Goal: Register for event/course

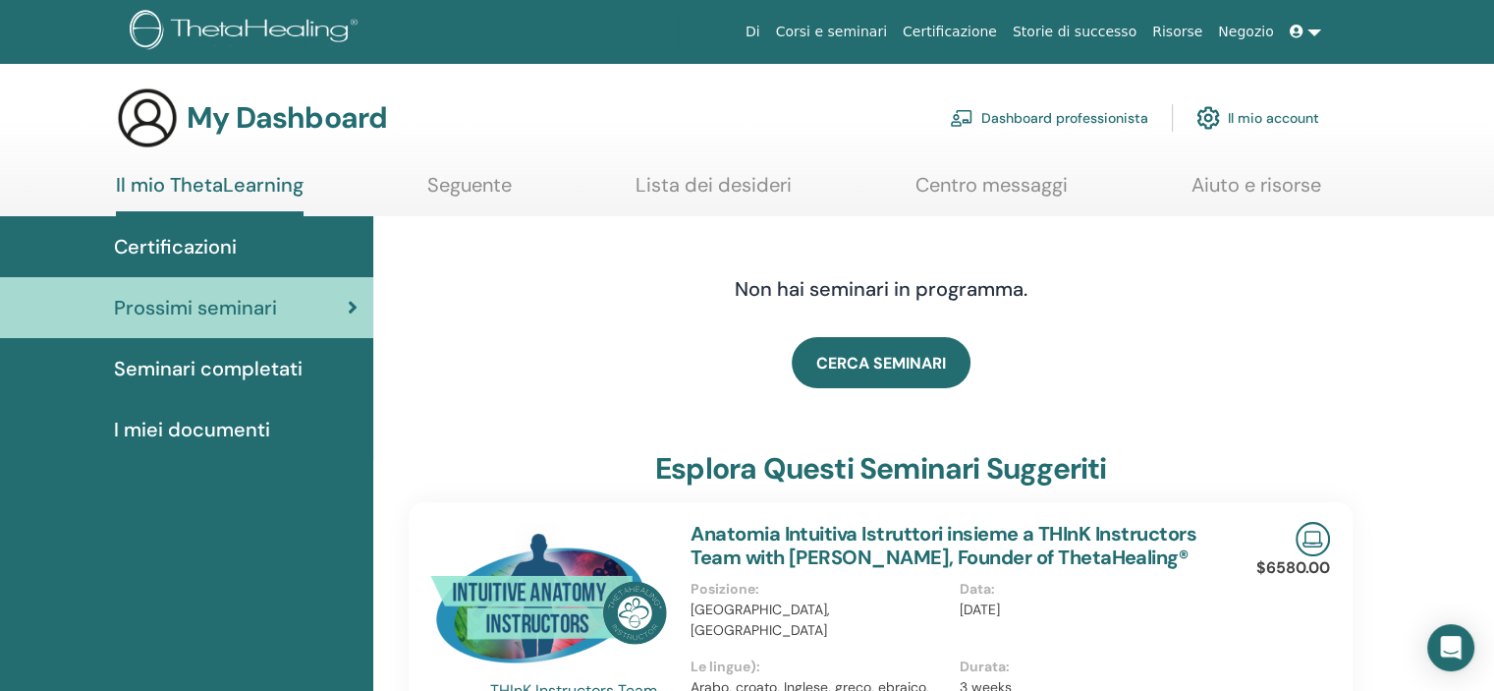
click at [692, 186] on link "Lista dei desideri" at bounding box center [714, 192] width 156 height 38
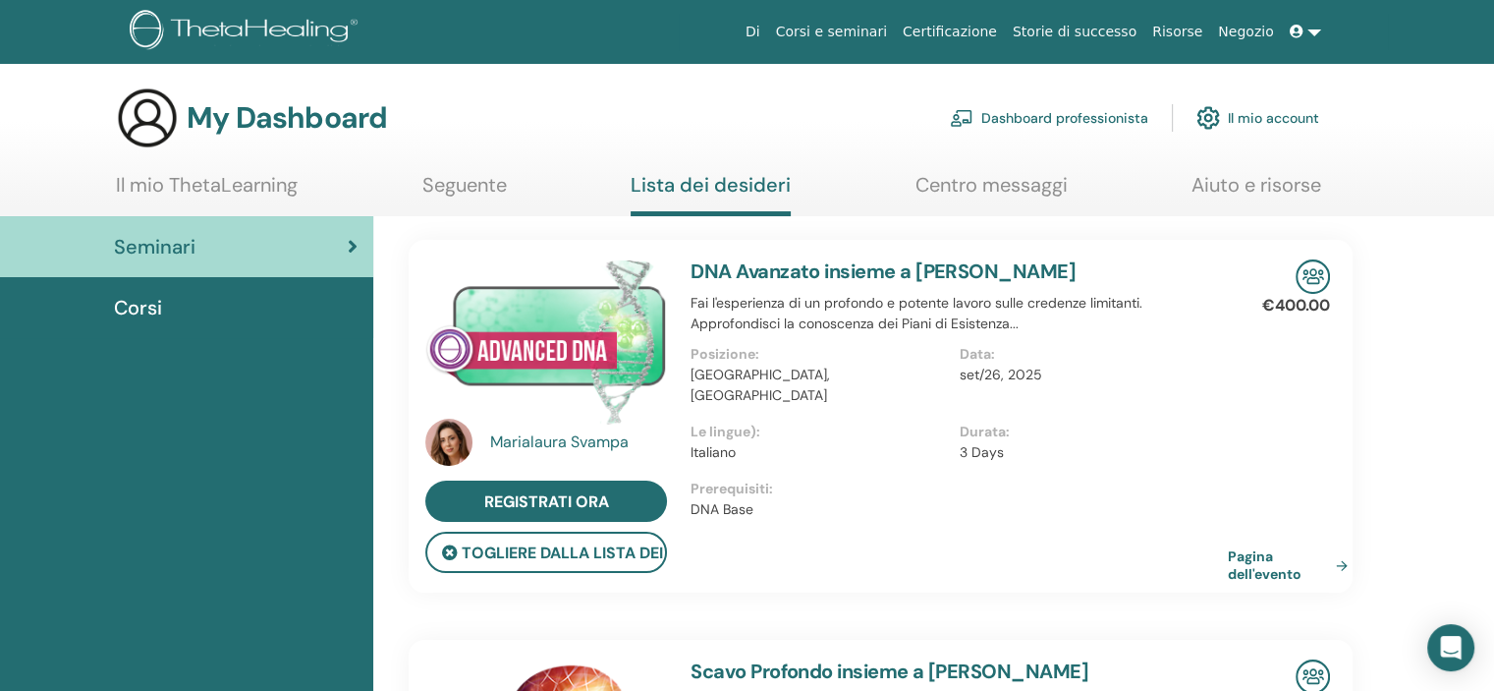
scroll to position [98, 0]
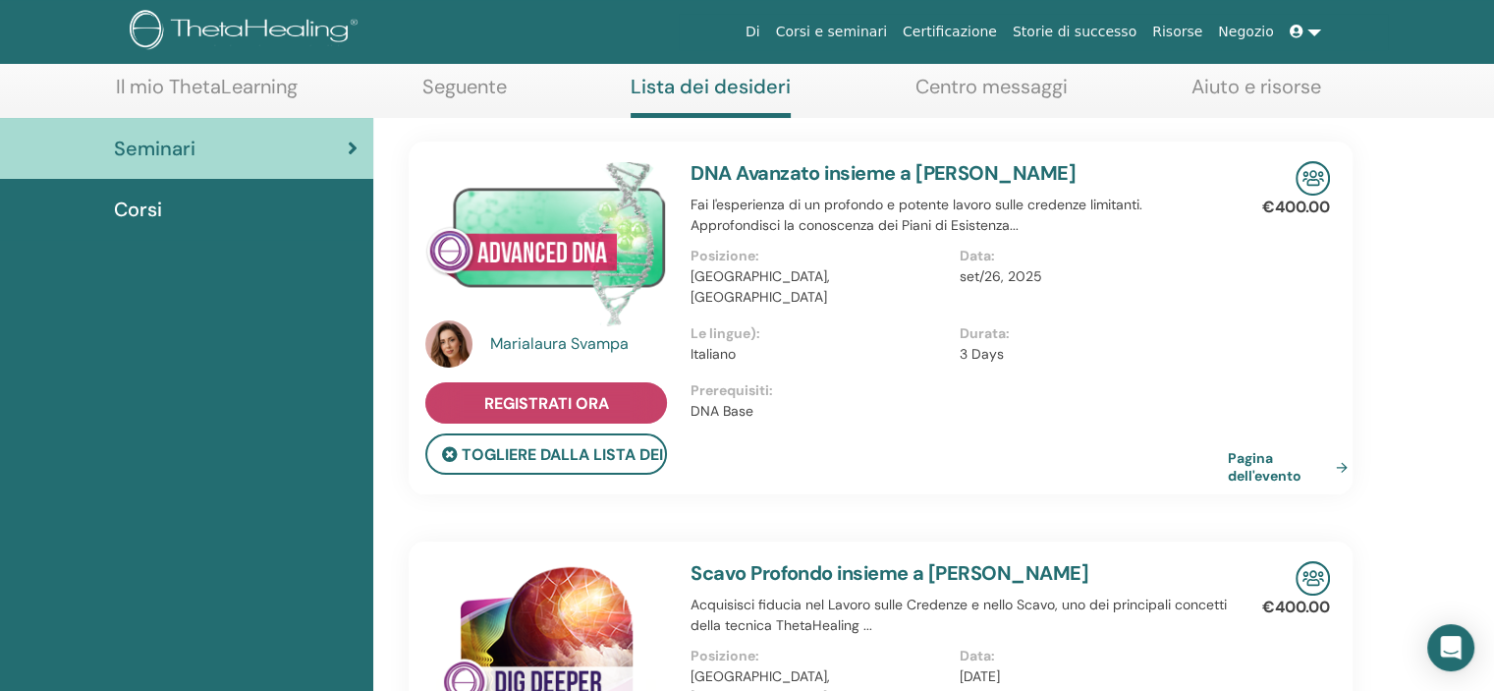
click at [607, 410] on span "Registrati ora" at bounding box center [546, 403] width 125 height 21
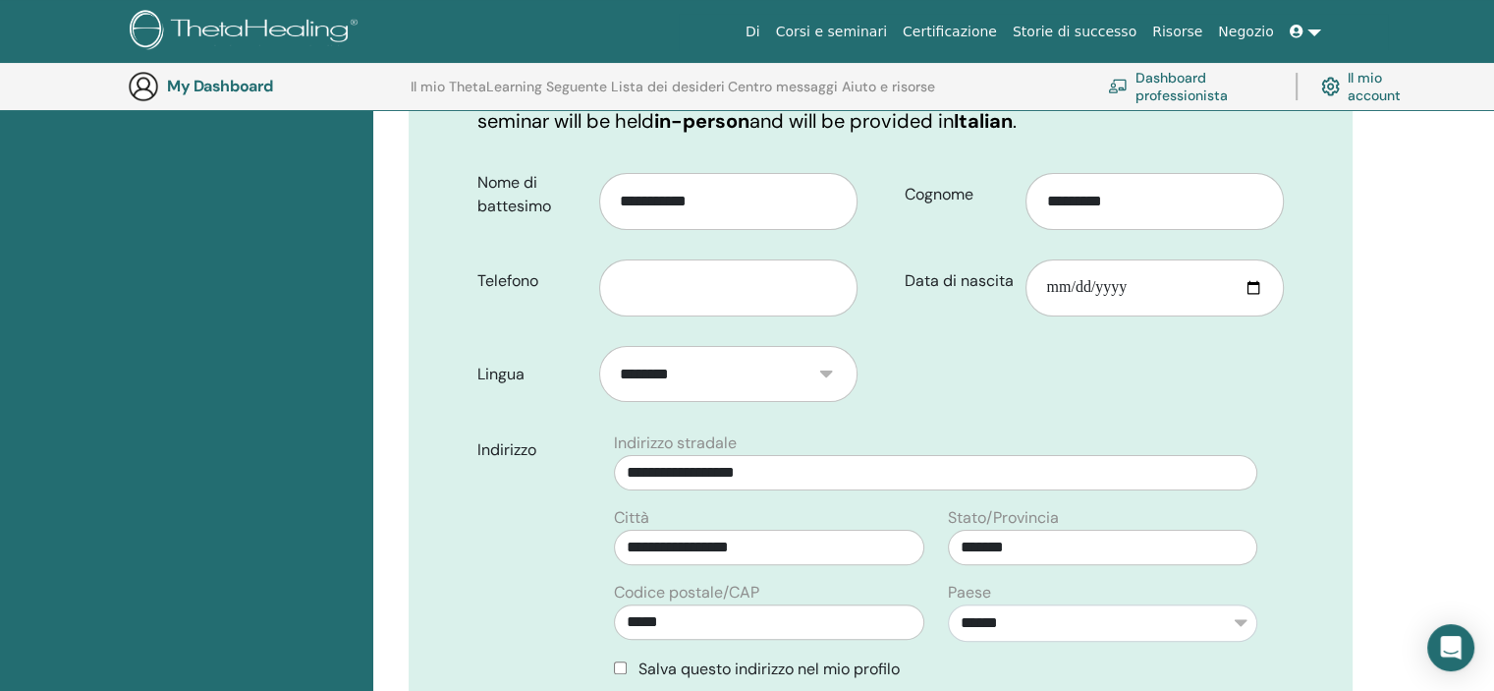
scroll to position [342, 0]
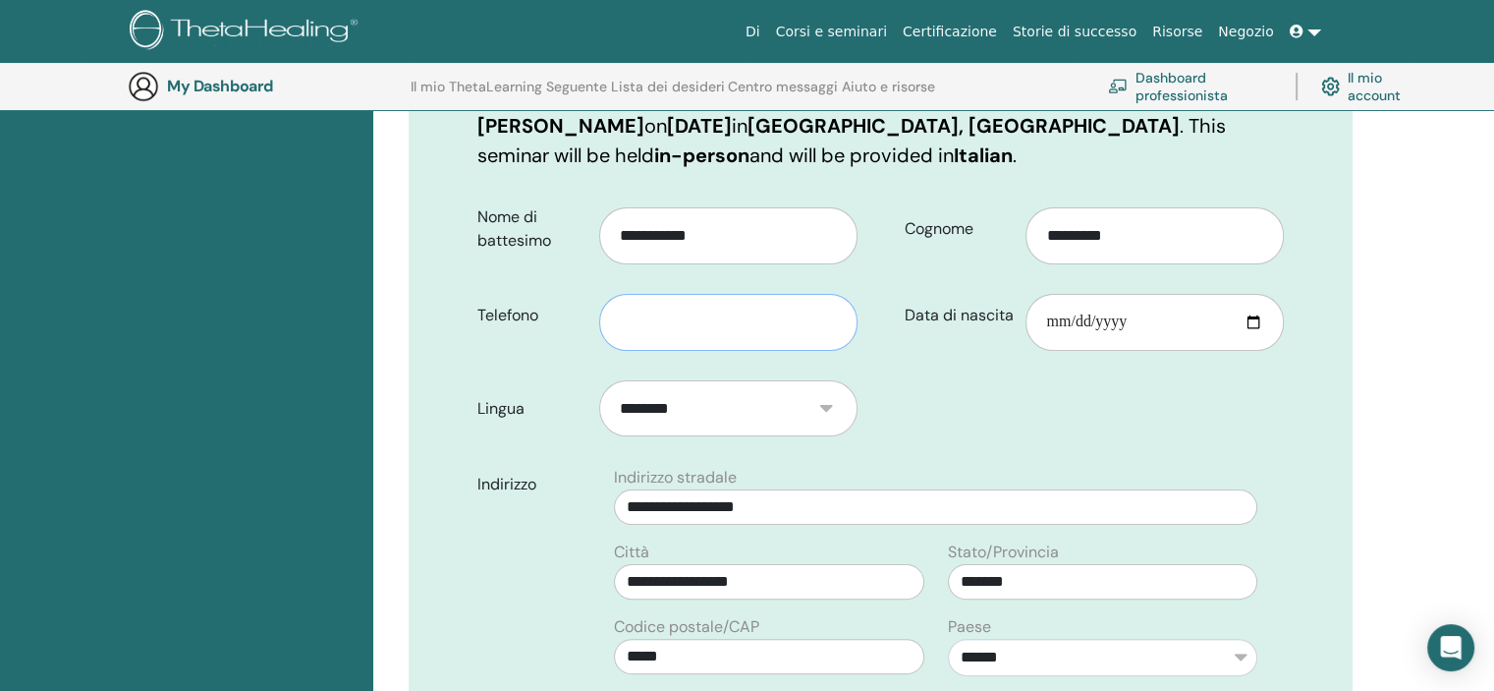
click at [640, 302] on input "text" at bounding box center [728, 322] width 258 height 57
type input "**********"
click at [1140, 294] on input "Data di nascita" at bounding box center [1155, 322] width 258 height 57
type input "**********"
click at [1167, 409] on form "**********" at bounding box center [881, 620] width 836 height 852
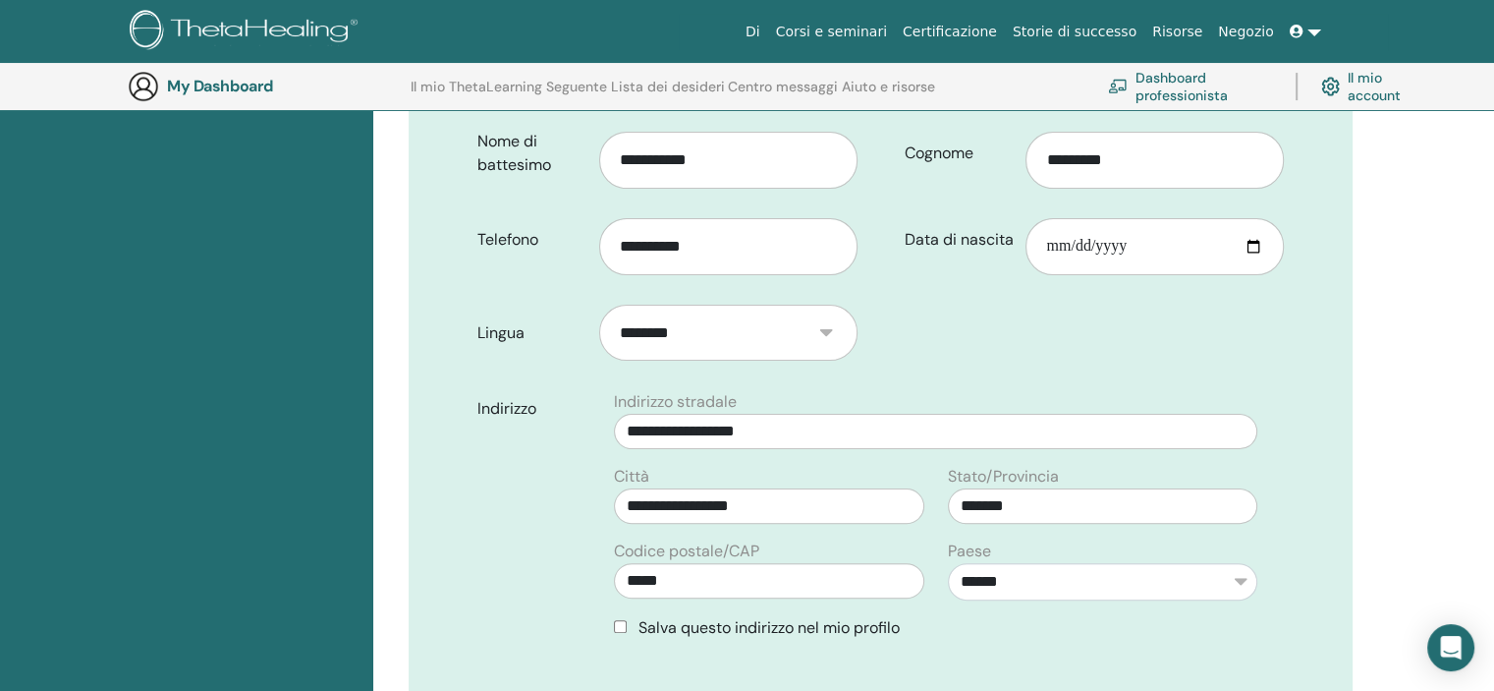
scroll to position [538, 0]
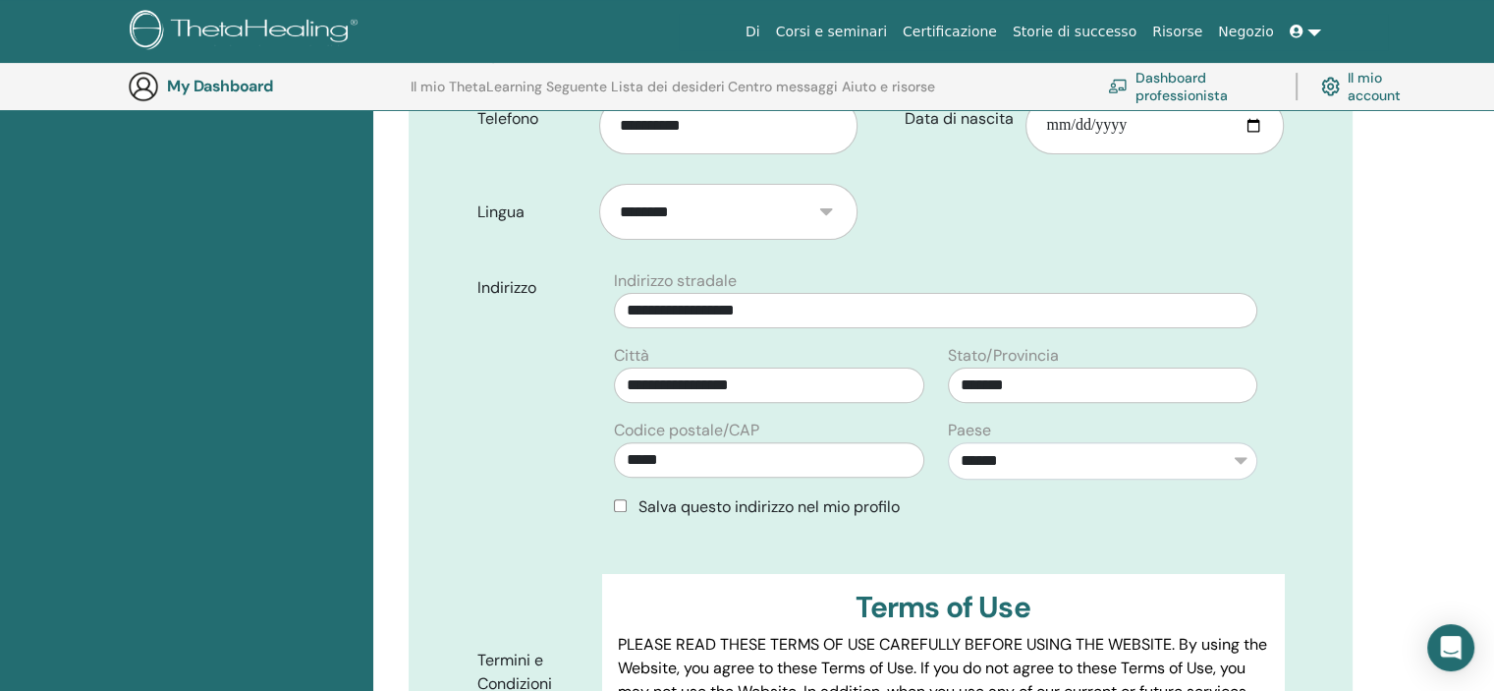
click at [612, 495] on div "Salva questo indirizzo nel mio profilo" at bounding box center [935, 507] width 667 height 24
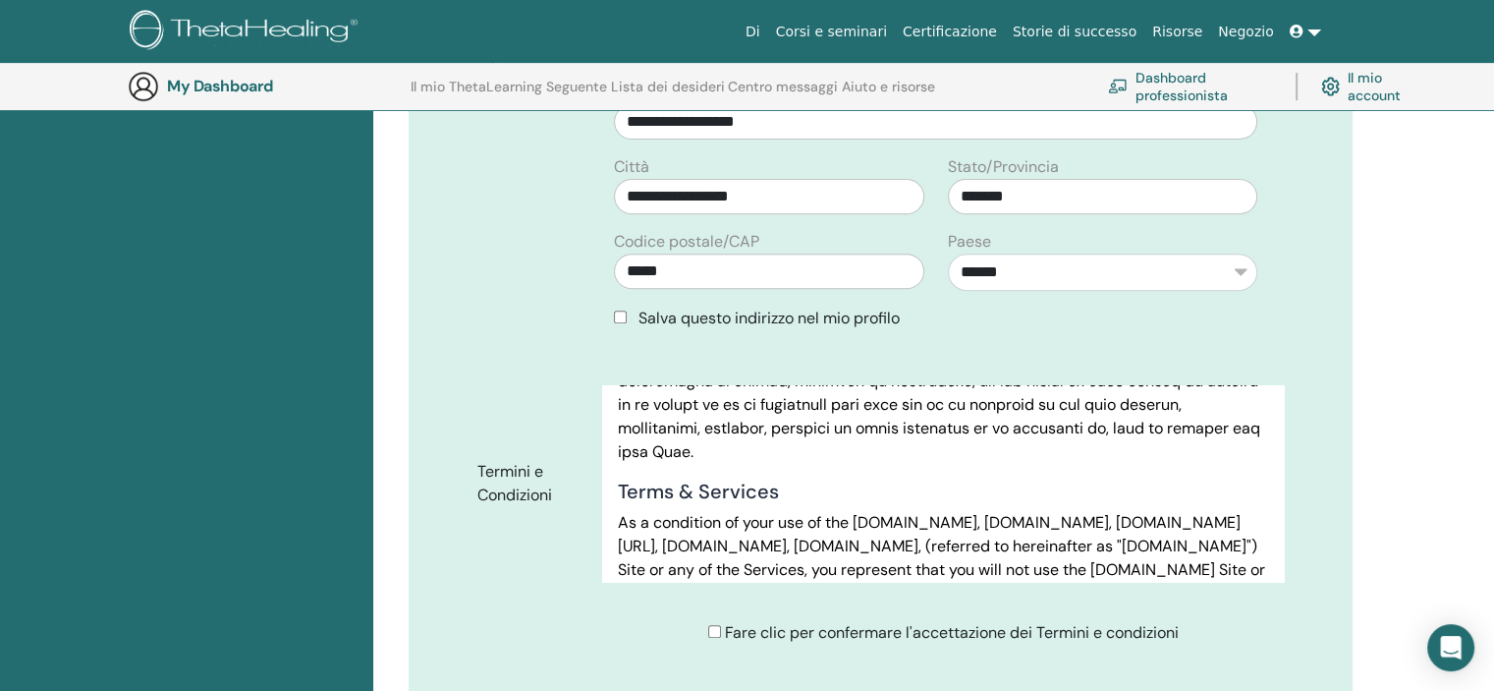
scroll to position [1030, 0]
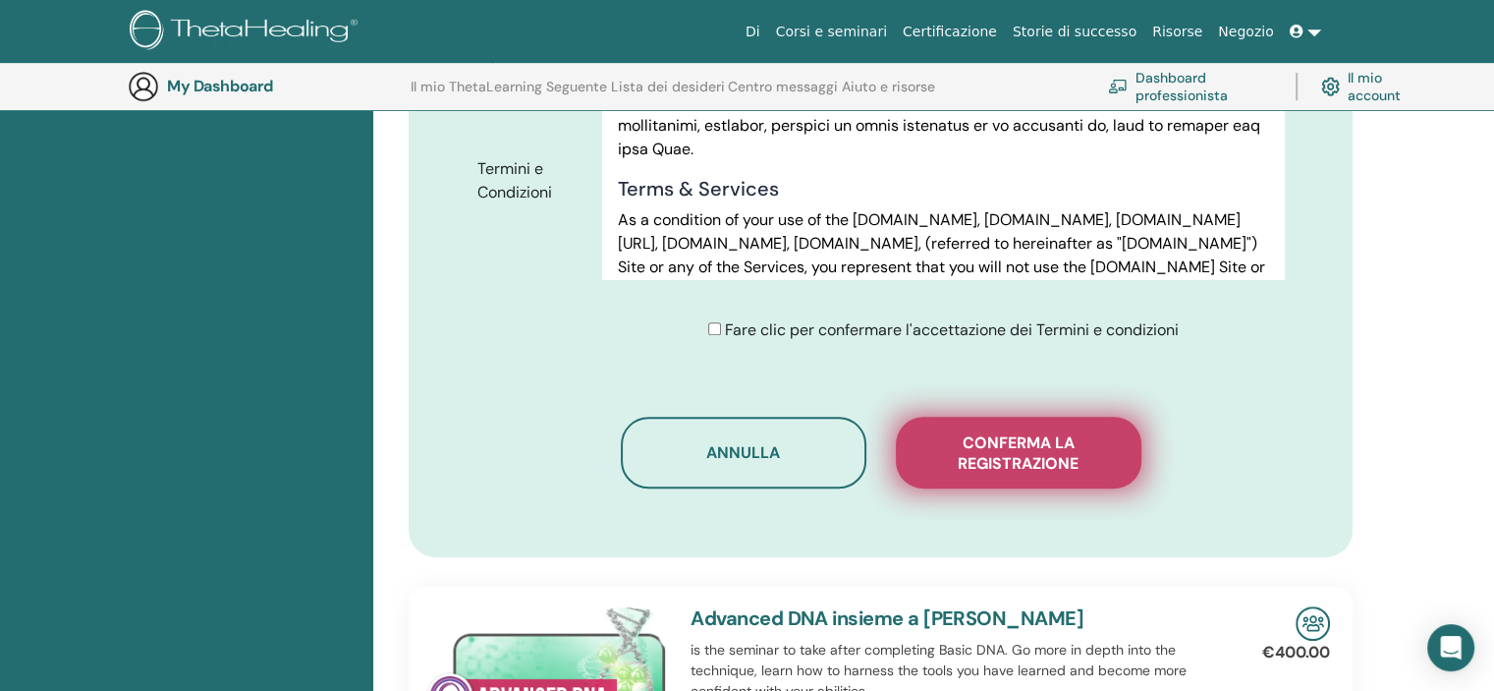
click at [1048, 432] on span "Conferma la registrazione" at bounding box center [1019, 452] width 196 height 41
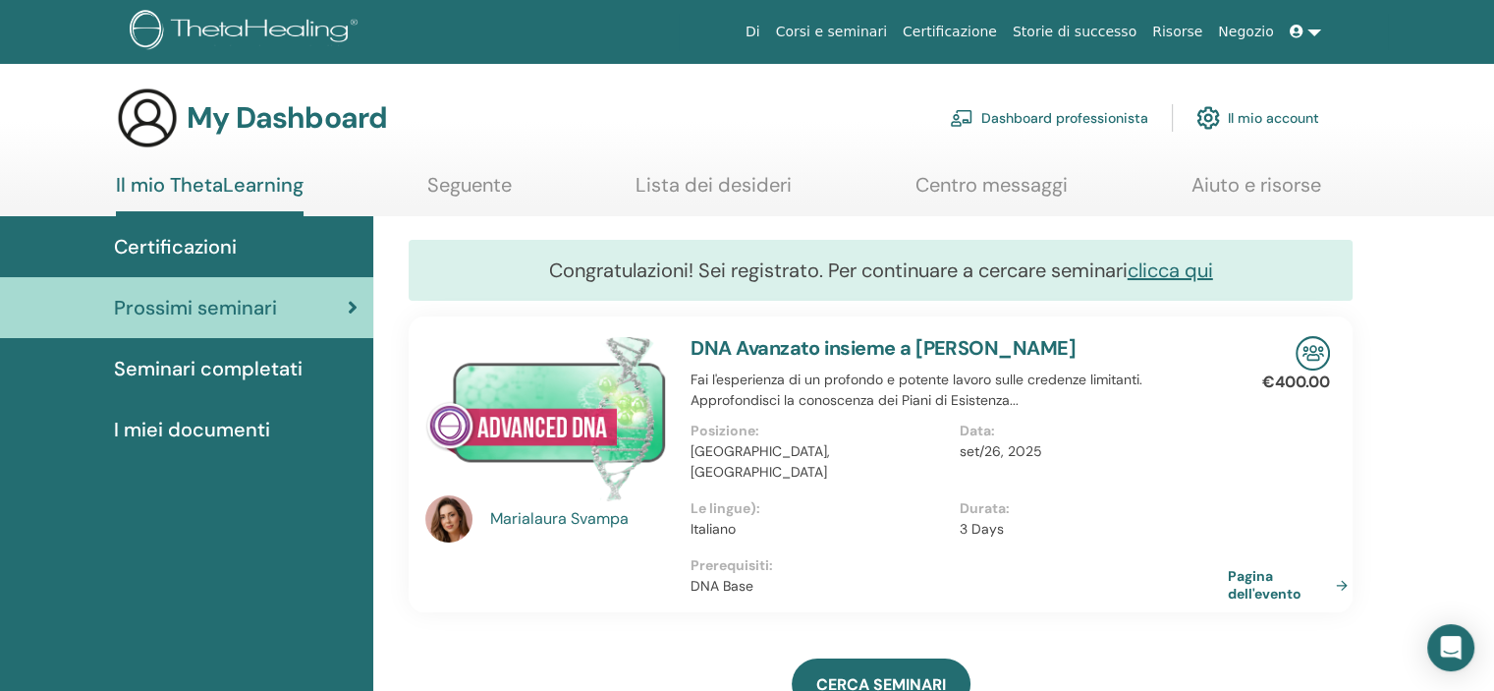
click at [670, 195] on link "Lista dei desideri" at bounding box center [714, 192] width 156 height 38
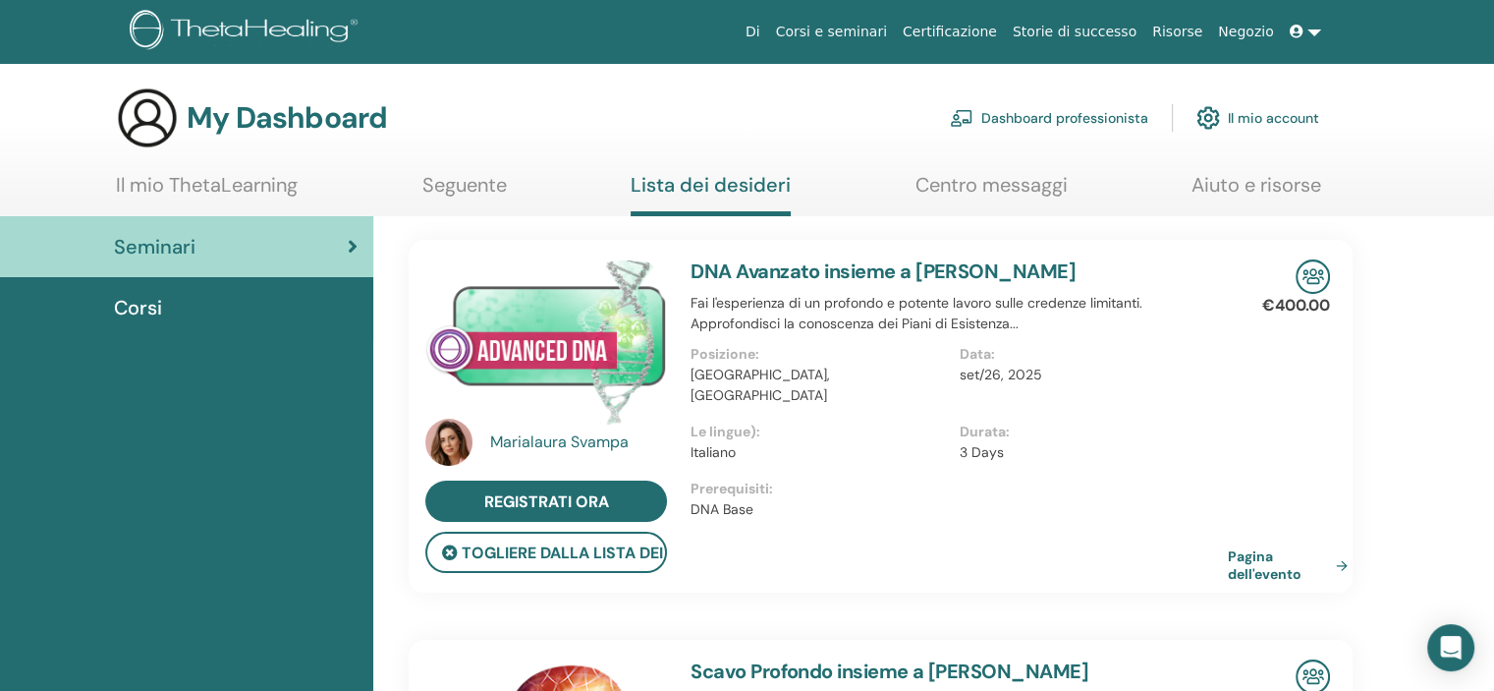
click at [263, 182] on link "Il mio ThetaLearning" at bounding box center [207, 192] width 182 height 38
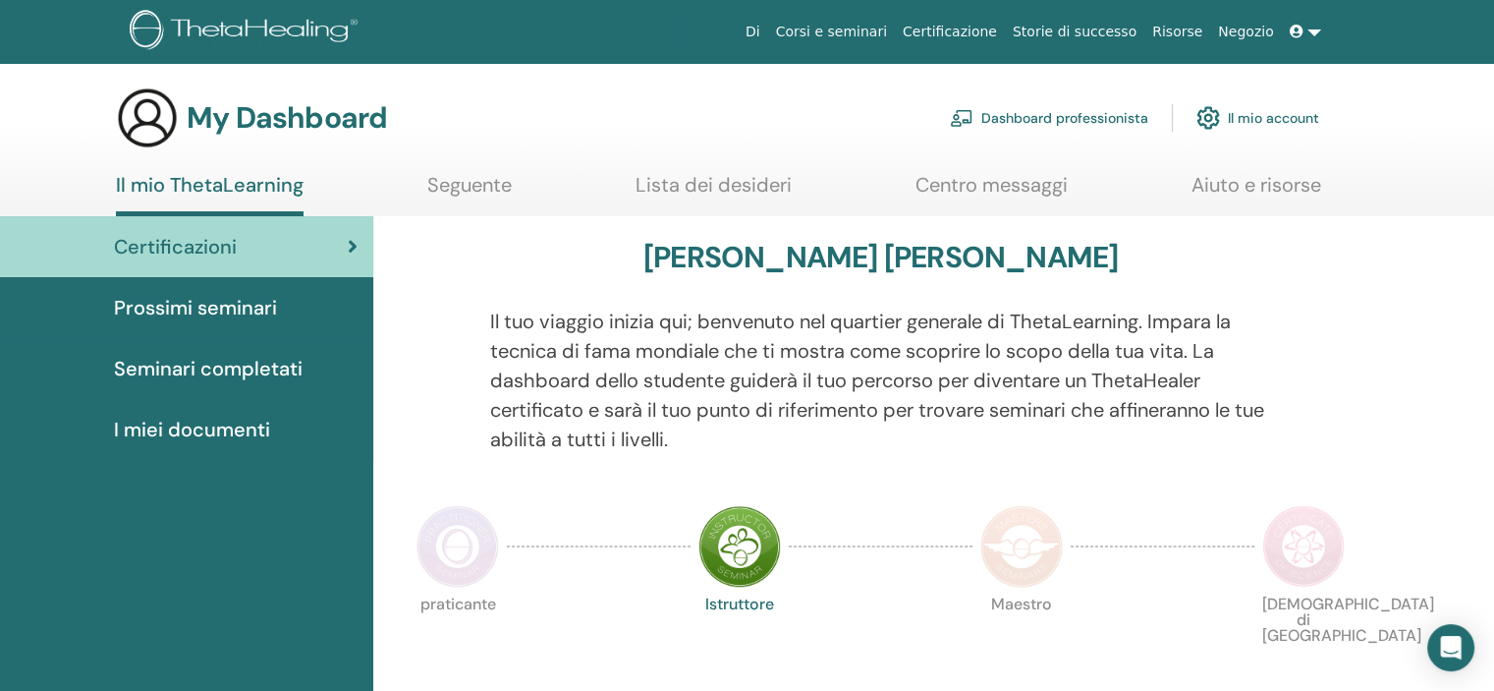
click at [200, 416] on span "I miei documenti" at bounding box center [192, 429] width 156 height 29
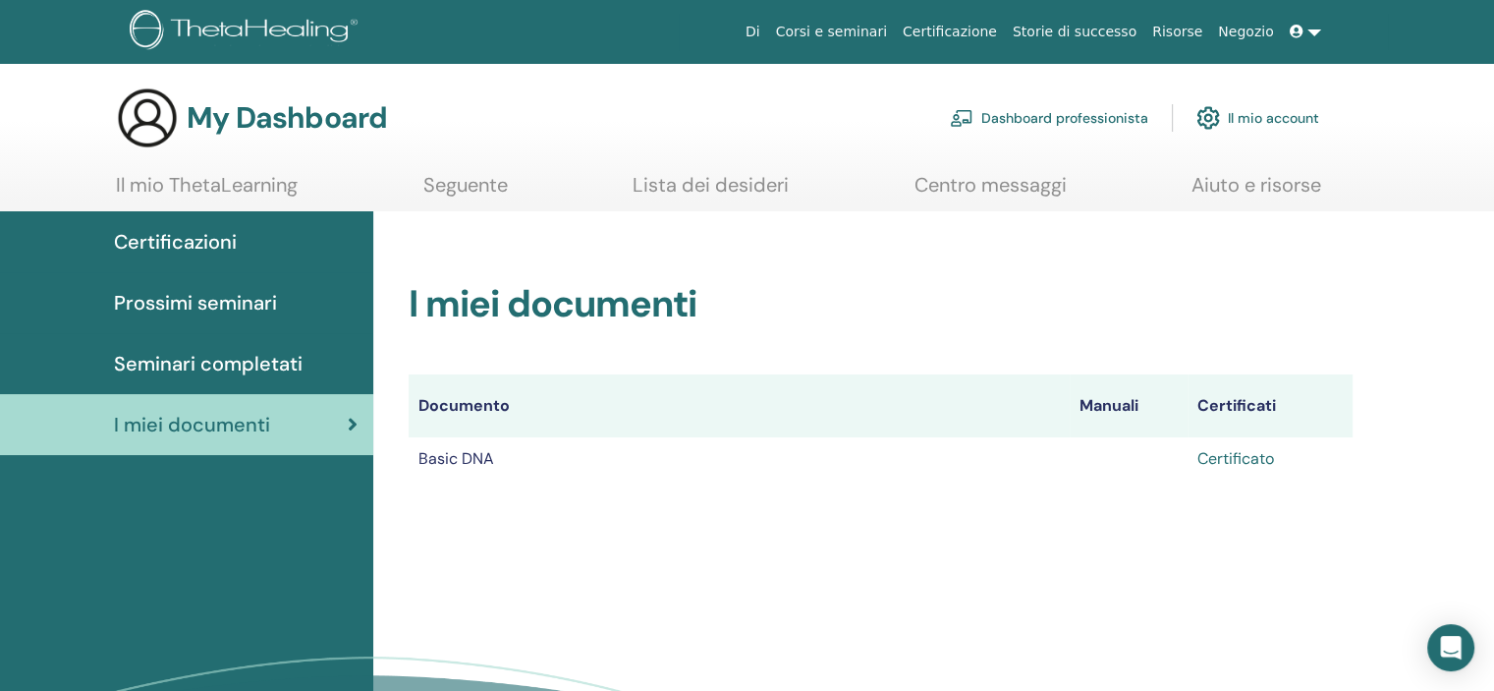
click at [1242, 465] on link "Certificato" at bounding box center [1236, 458] width 77 height 21
click at [195, 359] on span "Seminari completati" at bounding box center [208, 363] width 189 height 29
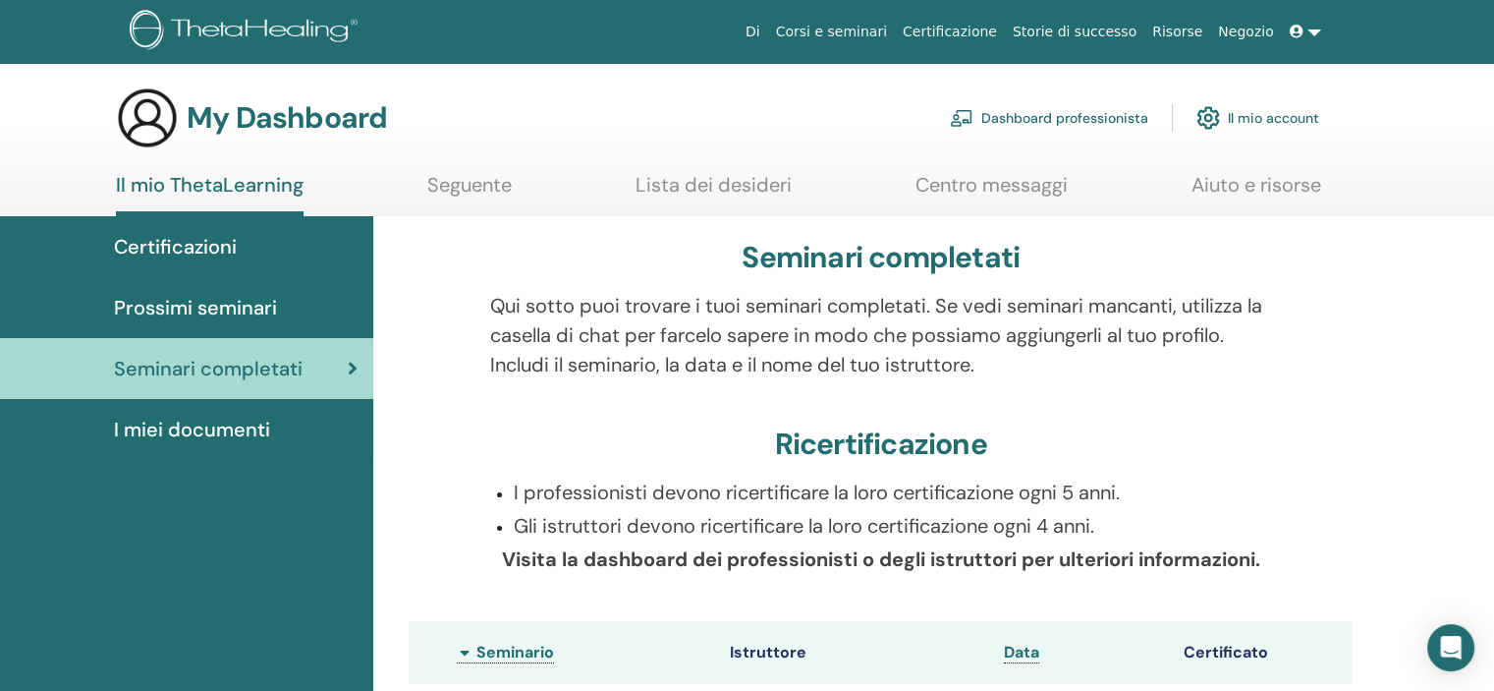
click at [207, 297] on span "Prossimi seminari" at bounding box center [195, 307] width 163 height 29
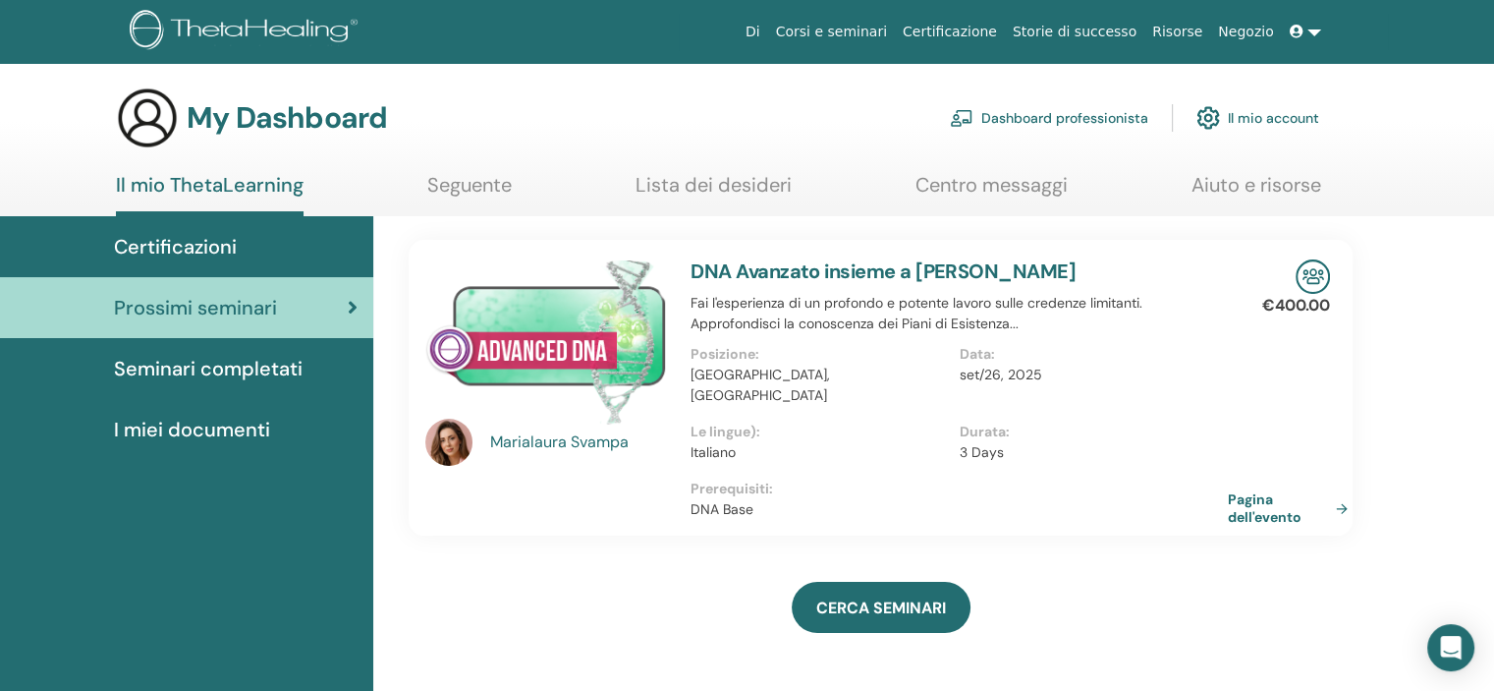
click at [723, 179] on link "Lista dei desideri" at bounding box center [714, 192] width 156 height 38
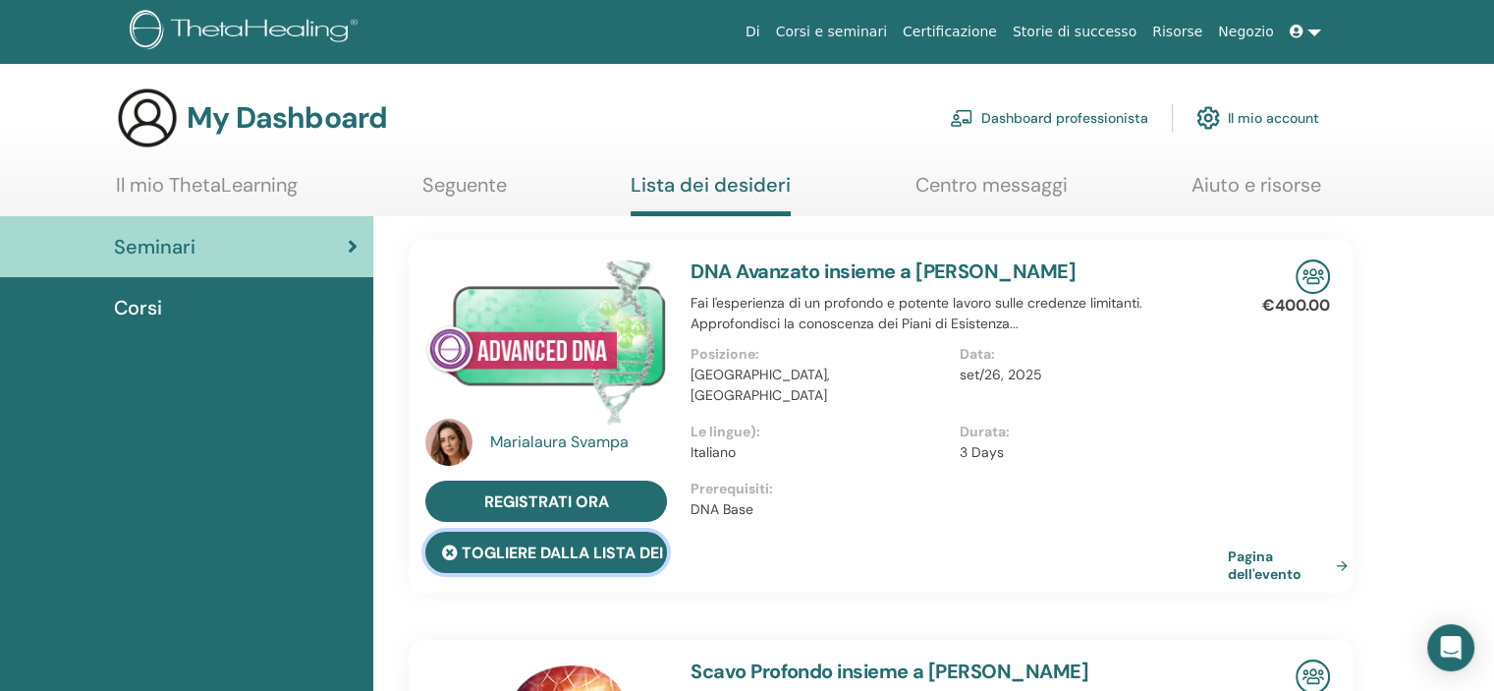
click at [457, 548] on icon at bounding box center [450, 552] width 16 height 16
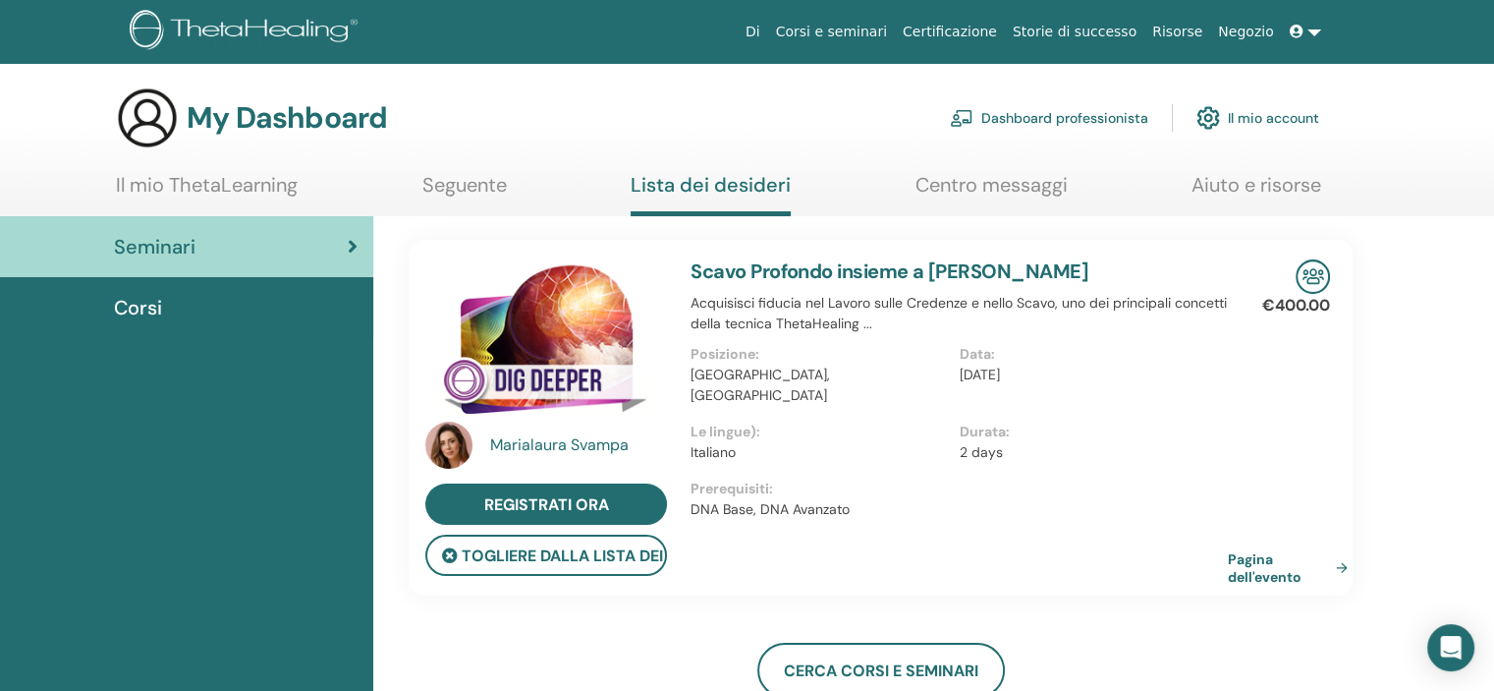
click at [151, 298] on span "Corsi" at bounding box center [138, 307] width 48 height 29
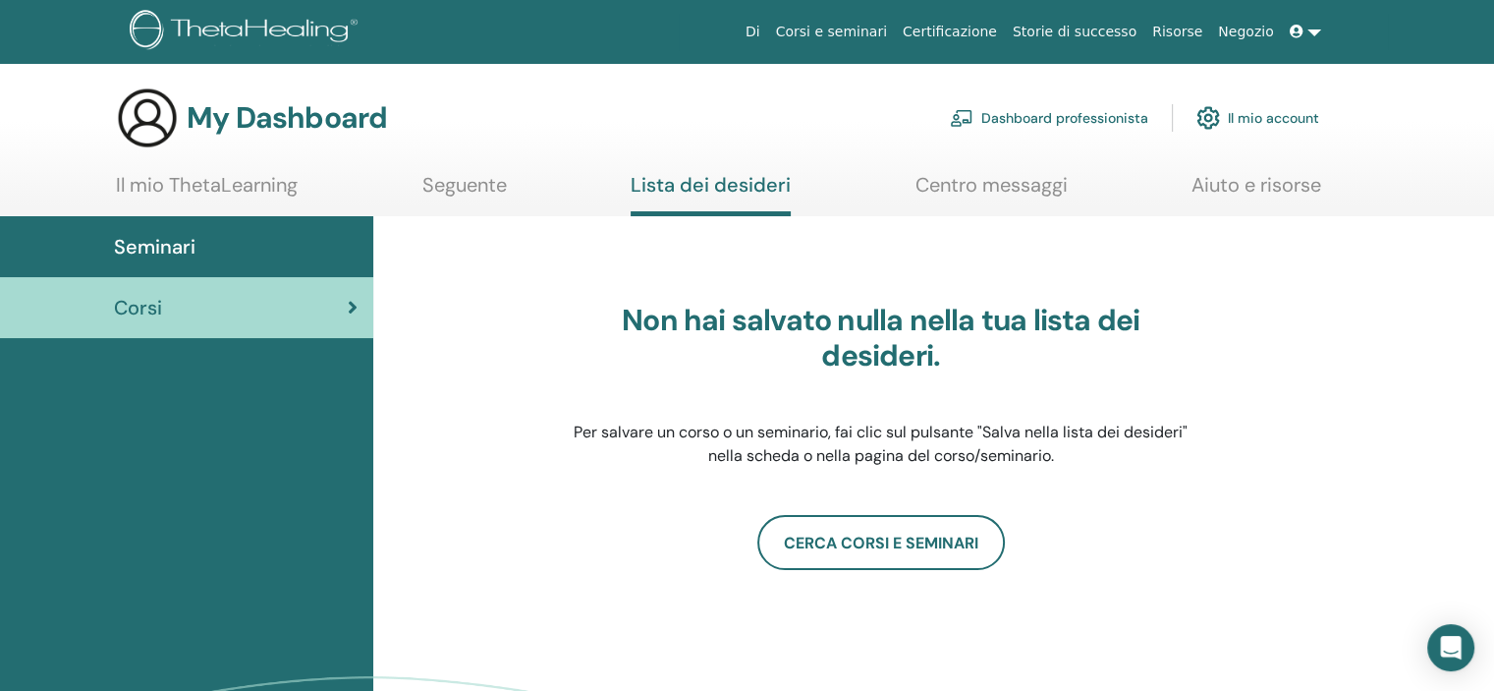
click at [242, 266] on link "Seminari" at bounding box center [186, 246] width 373 height 61
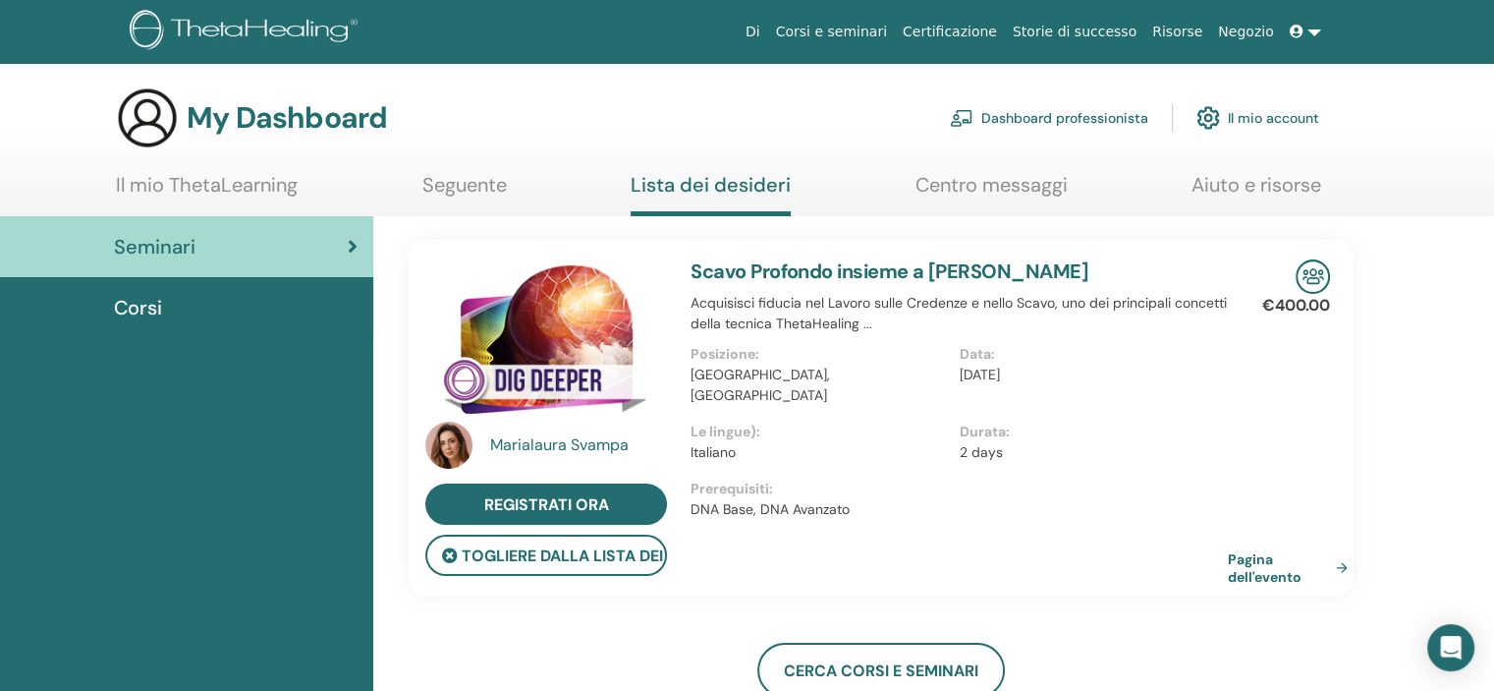
click at [462, 190] on link "Seguente" at bounding box center [464, 192] width 84 height 38
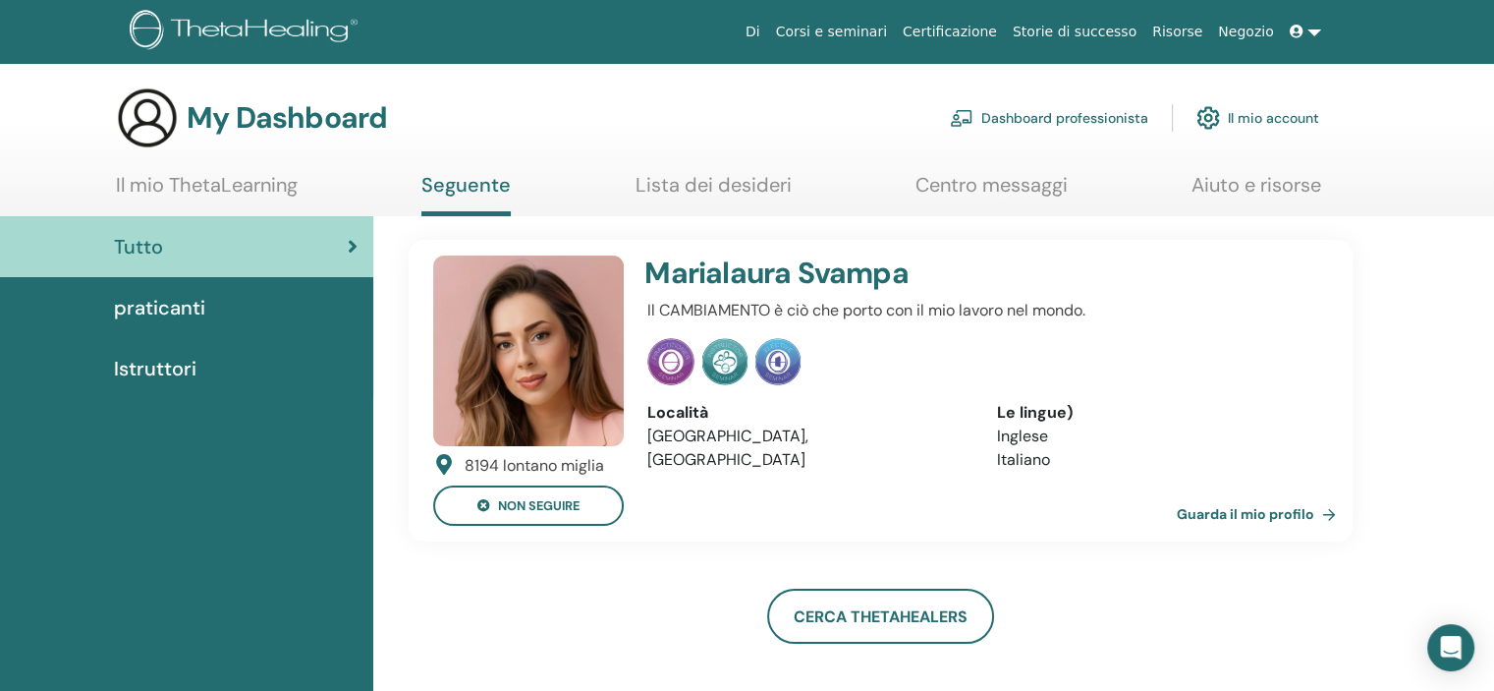
click at [184, 307] on span "praticanti" at bounding box center [159, 307] width 91 height 29
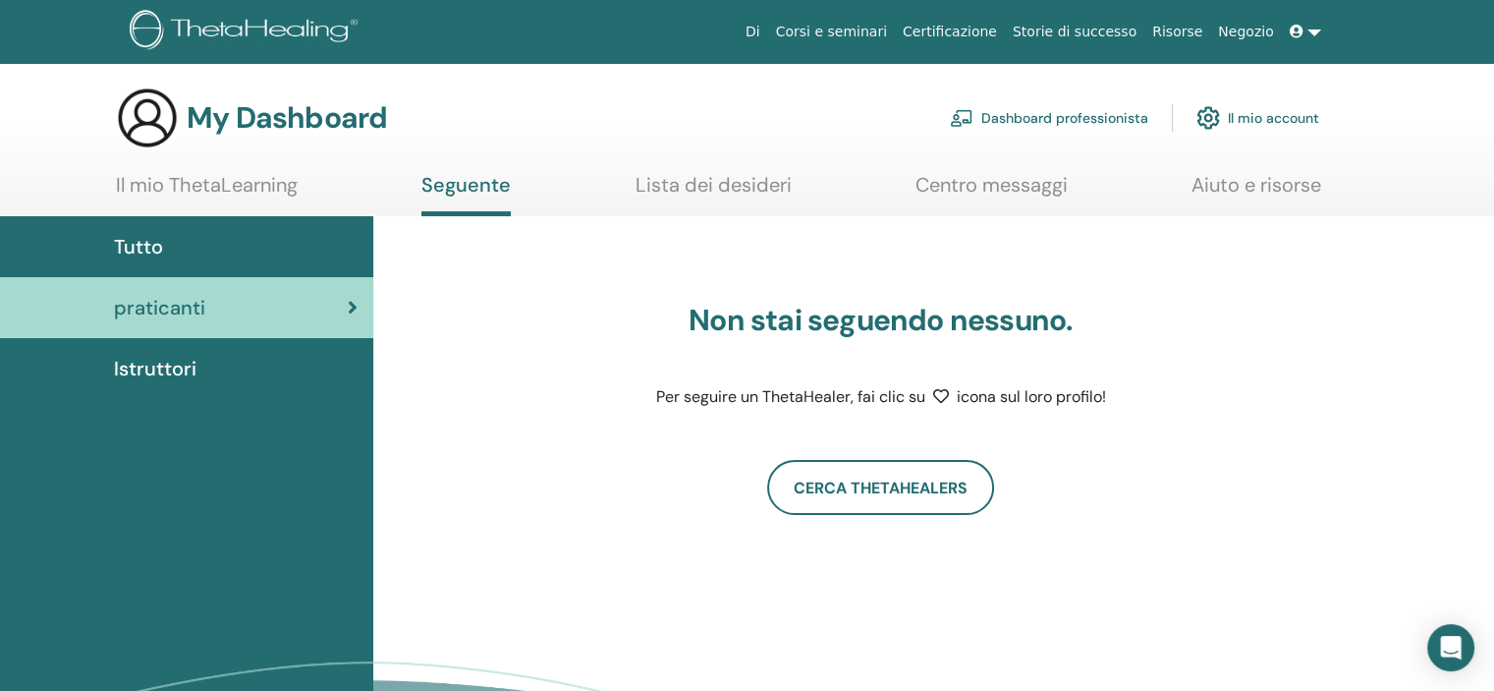
click at [182, 194] on link "Il mio ThetaLearning" at bounding box center [207, 192] width 182 height 38
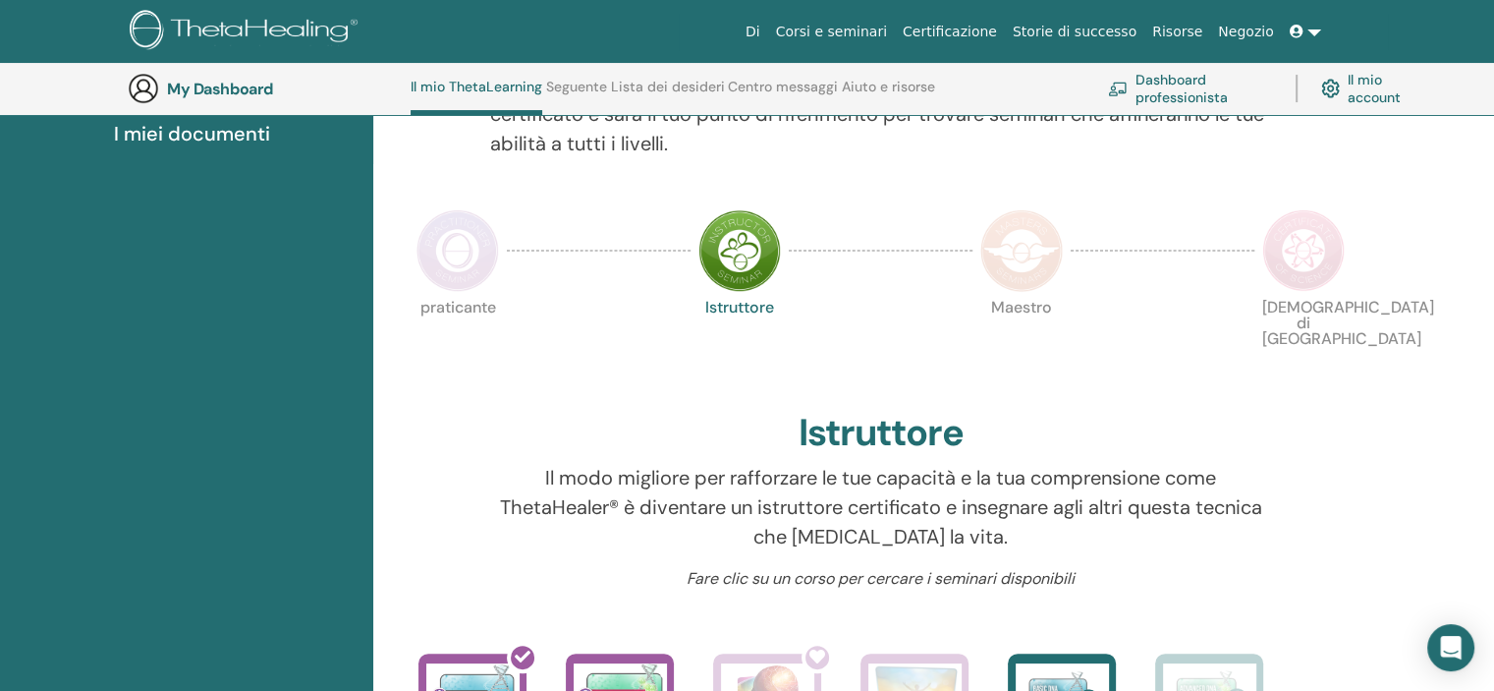
scroll to position [346, 0]
